Goal: Book appointment/travel/reservation

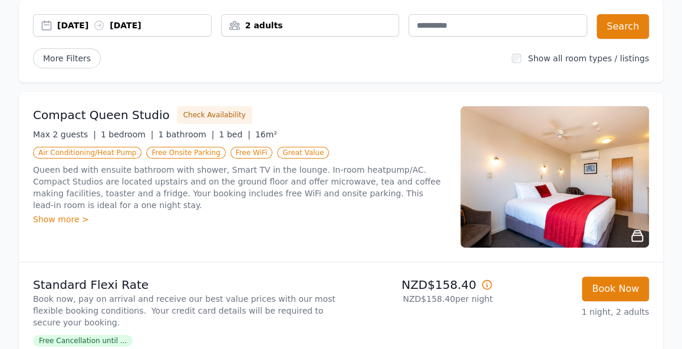
scroll to position [123, 0]
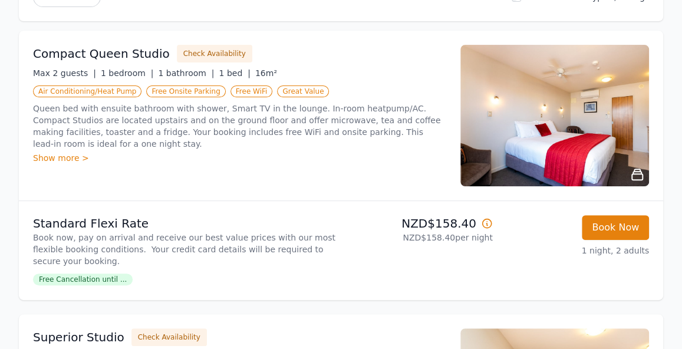
click at [55, 152] on div "Show more >" at bounding box center [239, 158] width 413 height 12
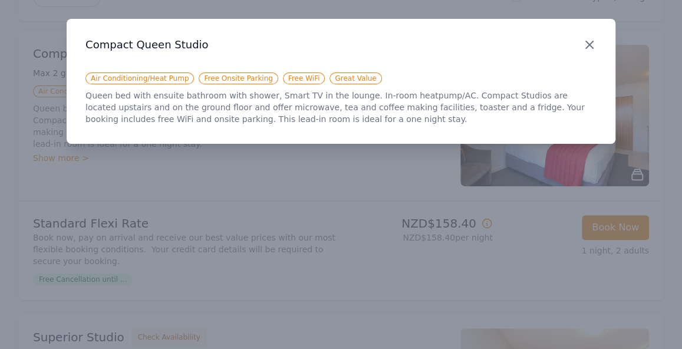
click at [585, 43] on icon "button" at bounding box center [589, 45] width 14 height 14
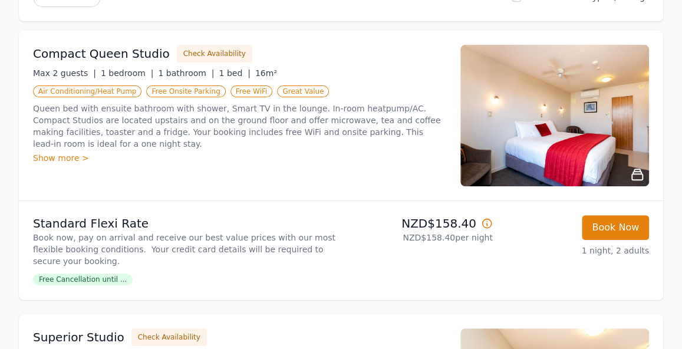
click at [573, 152] on img at bounding box center [554, 115] width 189 height 141
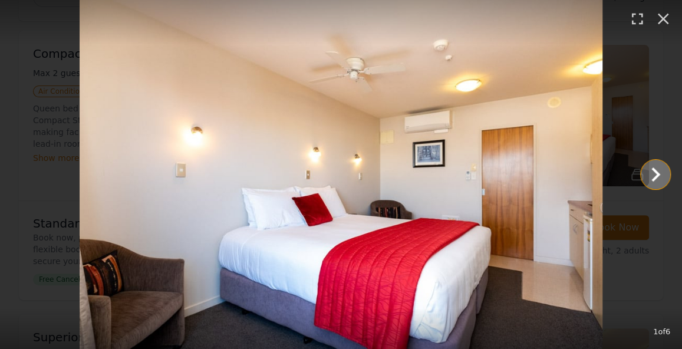
click at [657, 172] on icon "Show slide 2 of 6" at bounding box center [655, 174] width 28 height 28
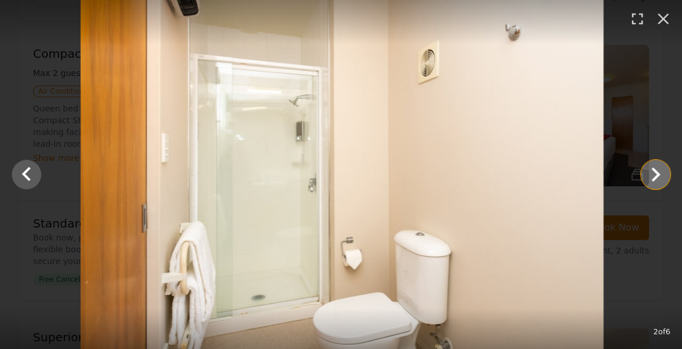
click at [658, 172] on icon "Show slide 3 of 6" at bounding box center [655, 174] width 28 height 28
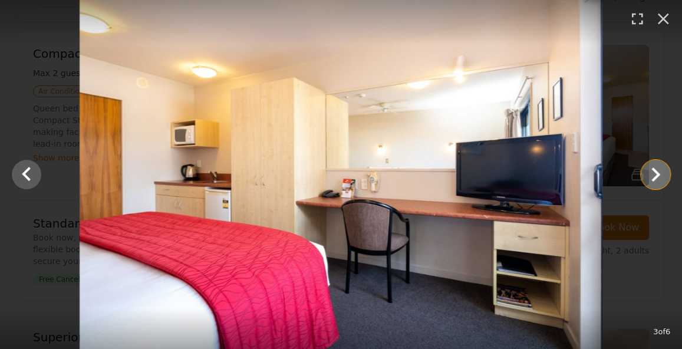
click at [660, 173] on icon "Show slide 4 of 6" at bounding box center [655, 174] width 28 height 28
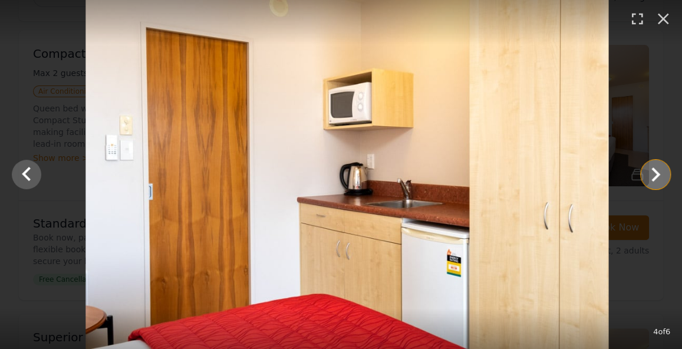
click at [660, 174] on icon "Show slide 5 of 6" at bounding box center [655, 174] width 28 height 28
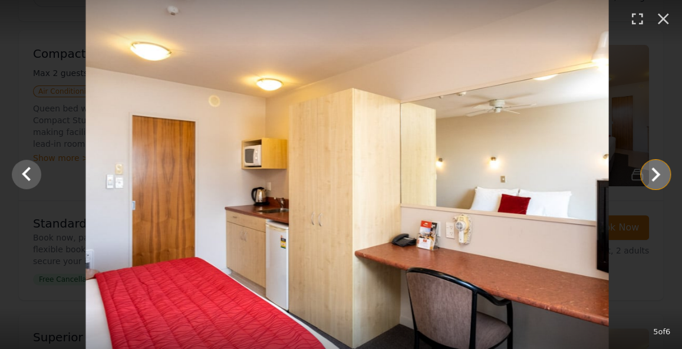
click at [660, 174] on icon "Show slide 6 of 6" at bounding box center [655, 174] width 28 height 28
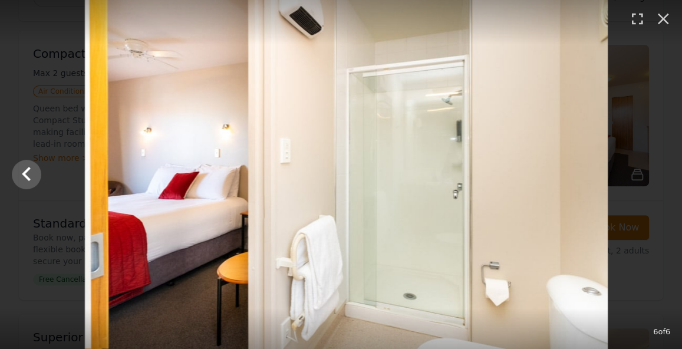
click at [660, 174] on div at bounding box center [346, 174] width 682 height 349
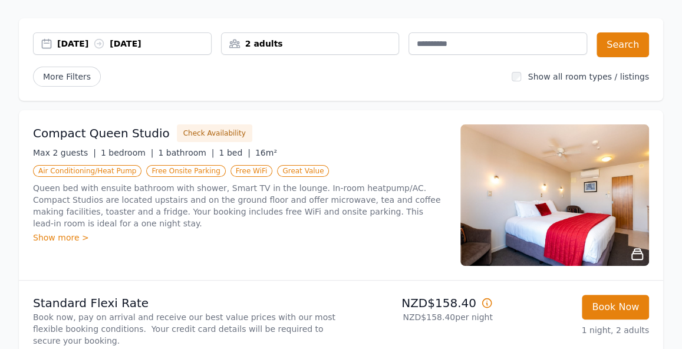
scroll to position [0, 0]
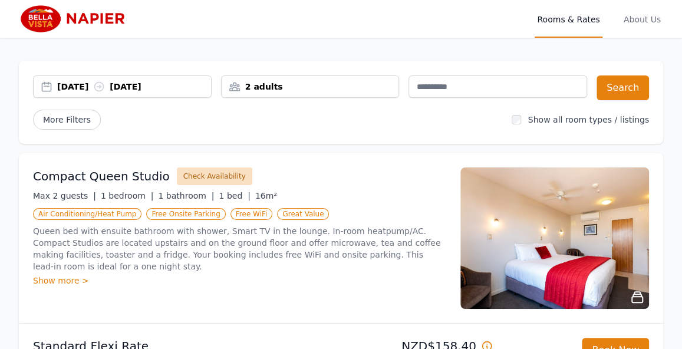
click at [181, 176] on button "Check Availability" at bounding box center [214, 176] width 75 height 18
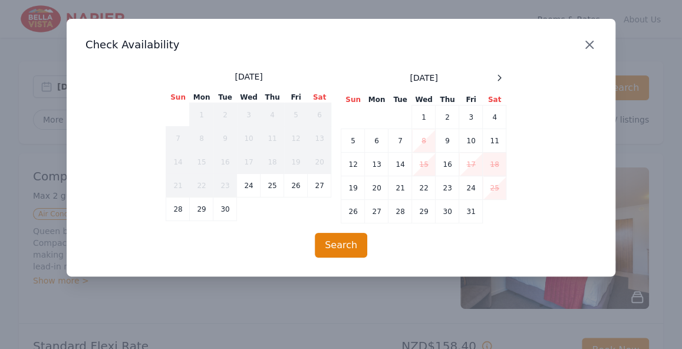
click at [591, 42] on icon "button" at bounding box center [589, 44] width 7 height 7
